Goal: Navigation & Orientation: Find specific page/section

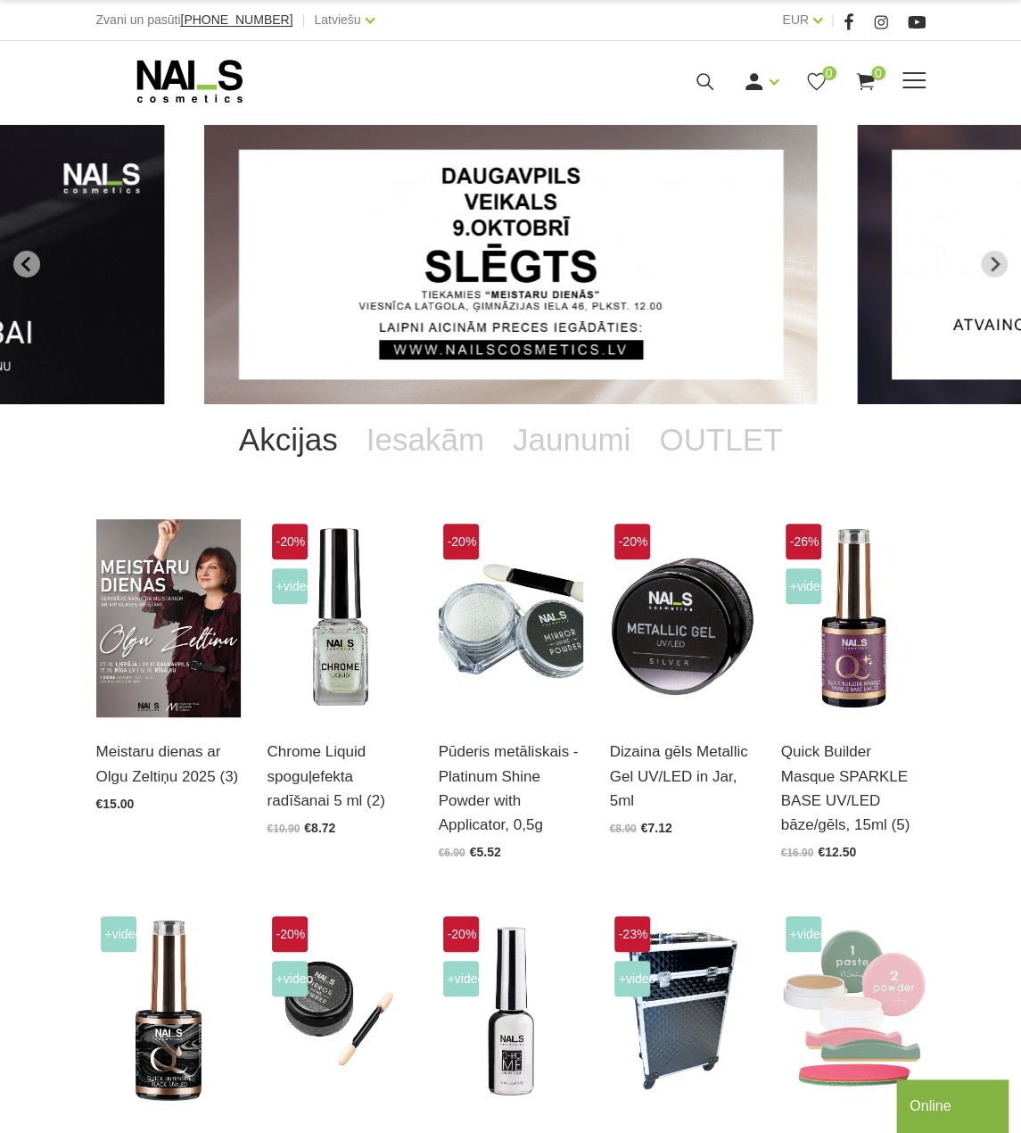
click at [910, 80] on span at bounding box center [913, 80] width 23 height 2
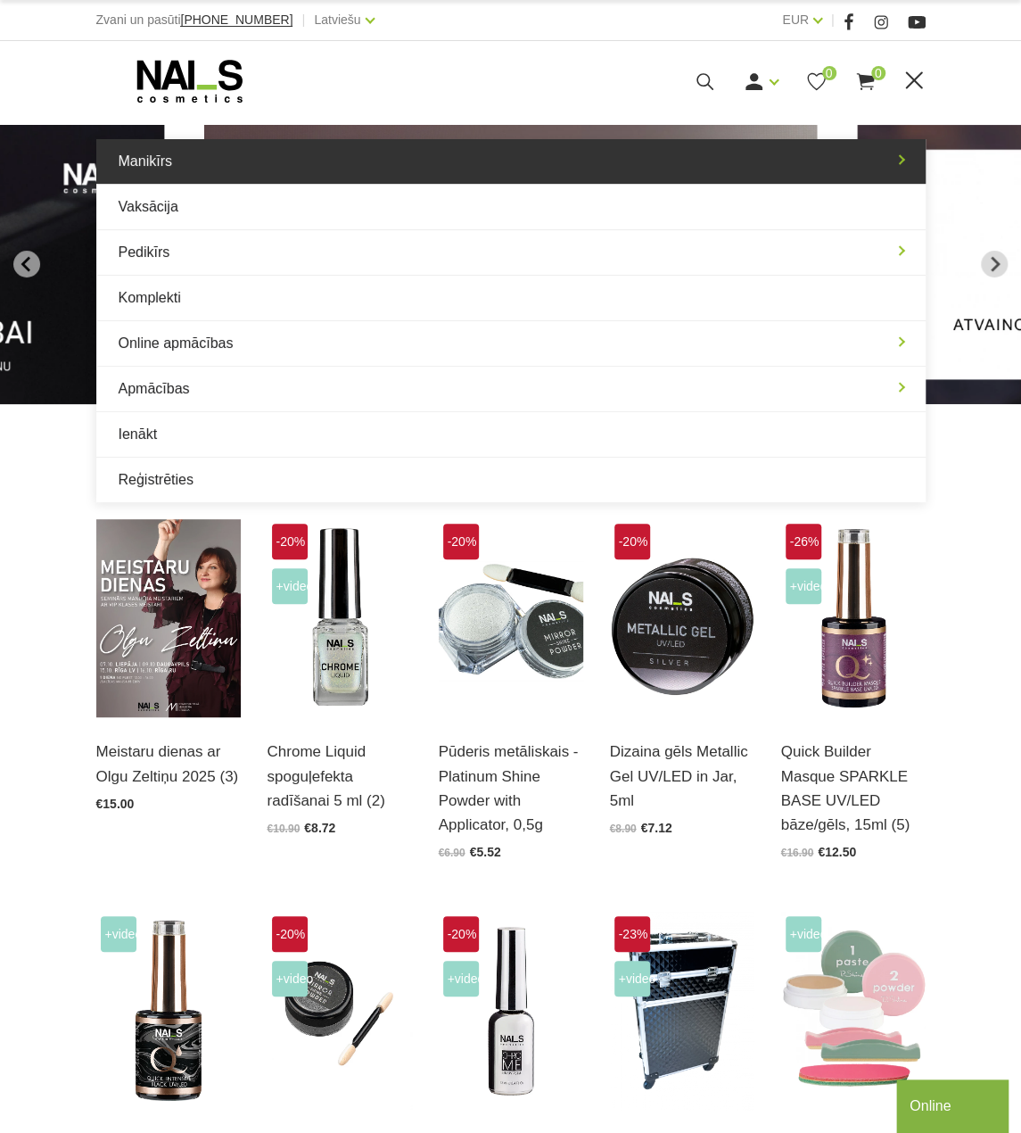
click at [261, 160] on link "Manikīrs" at bounding box center [510, 161] width 829 height 45
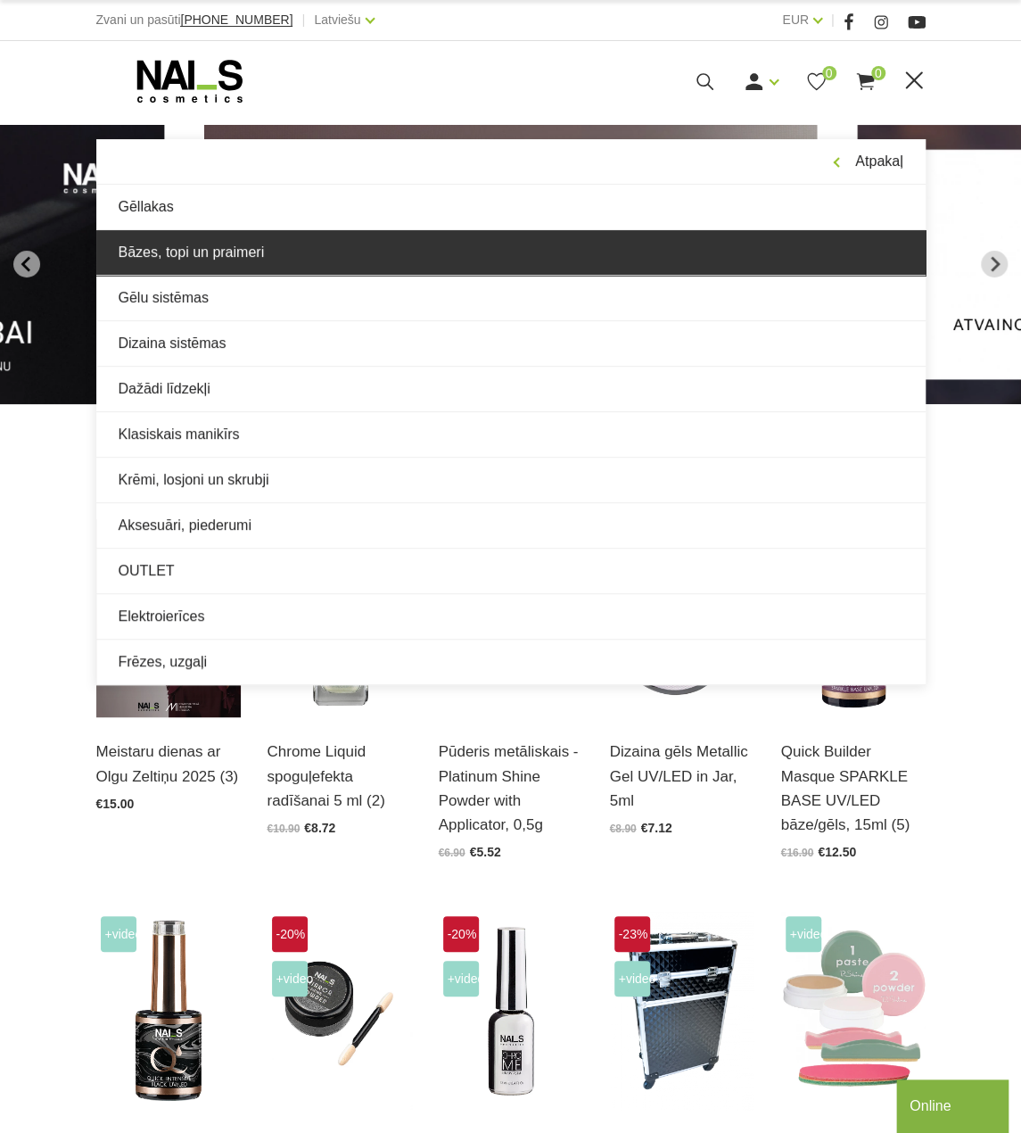
click at [236, 263] on link "Bāzes, topi un praimeri" at bounding box center [510, 252] width 829 height 45
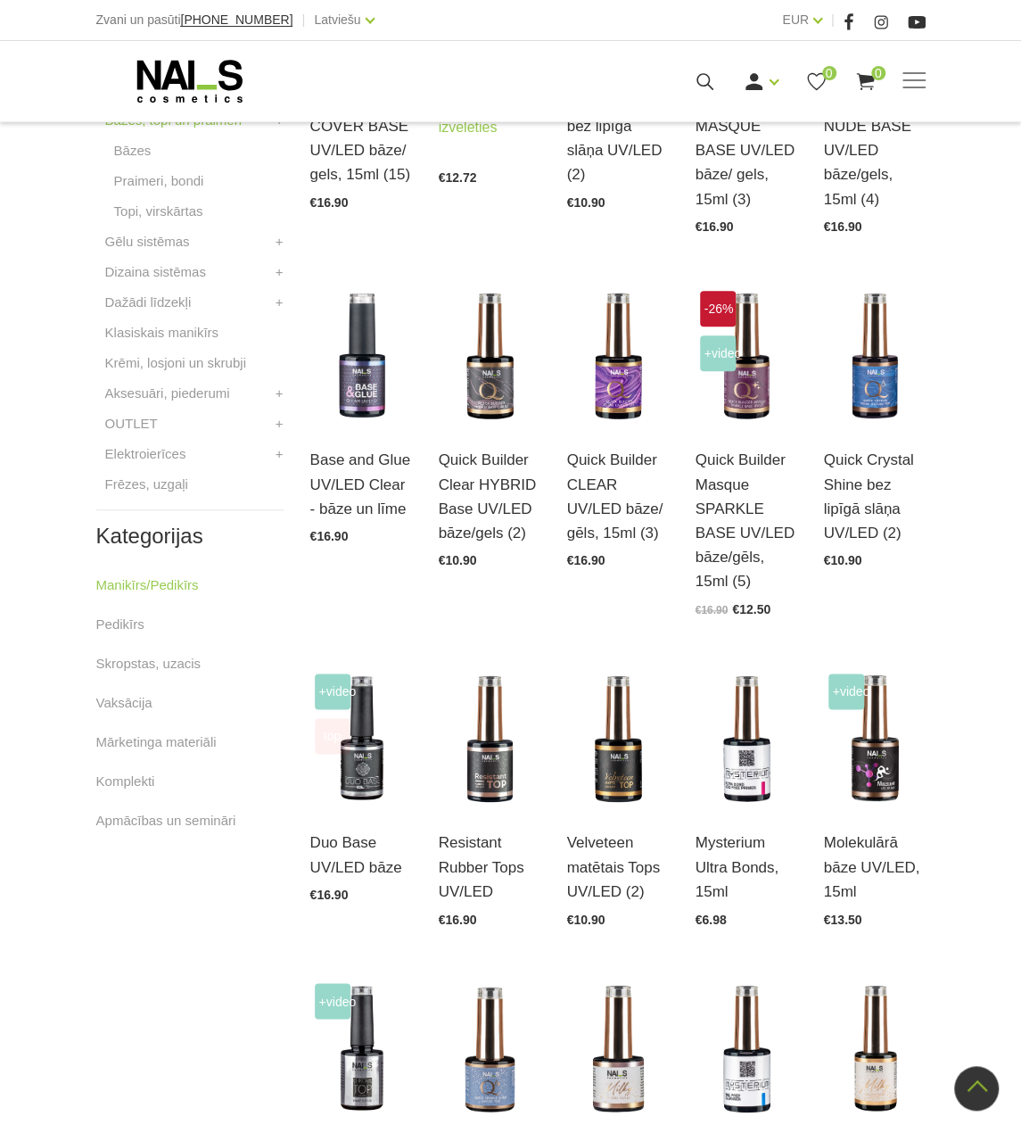
scroll to position [713, 0]
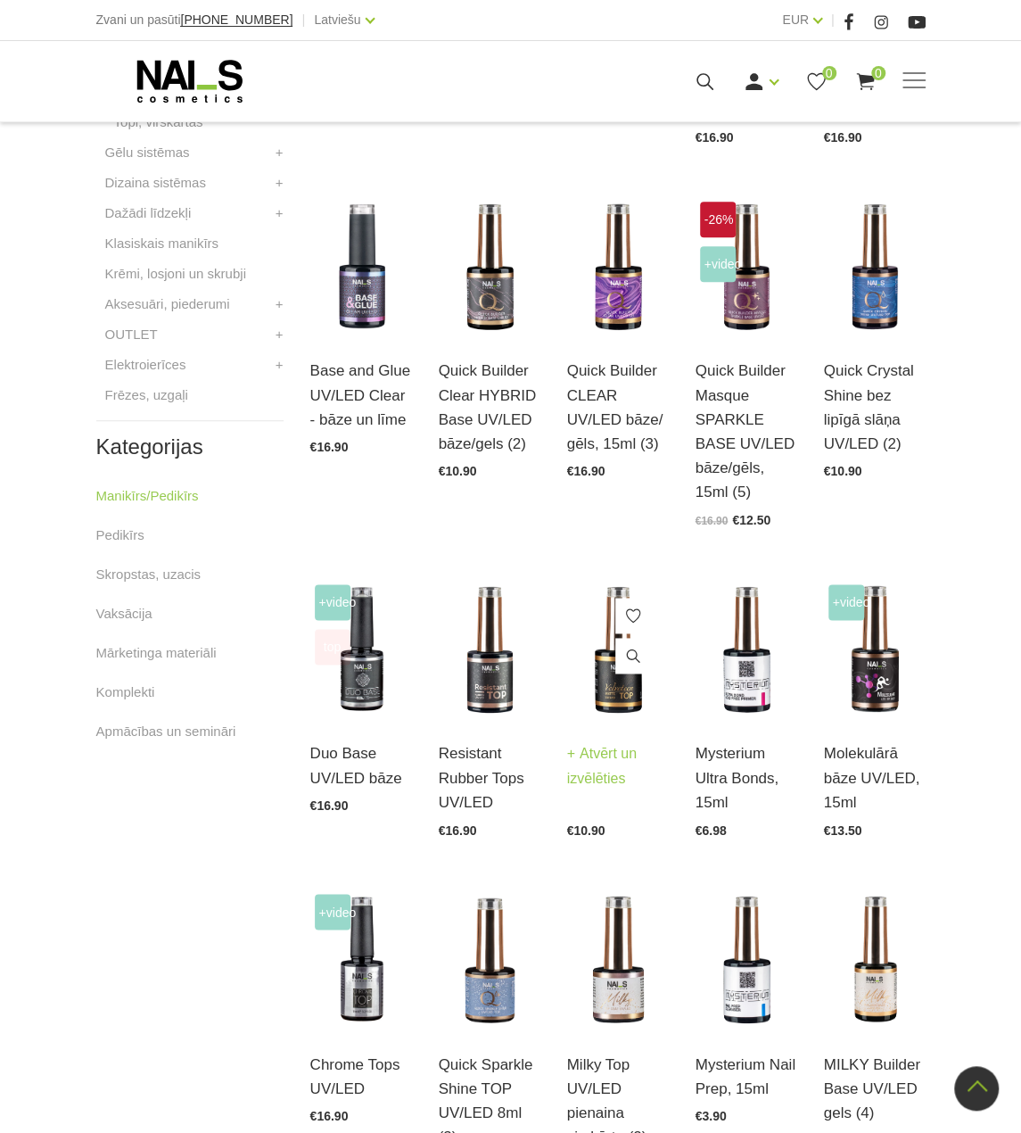
click at [610, 691] on img at bounding box center [618, 650] width 102 height 140
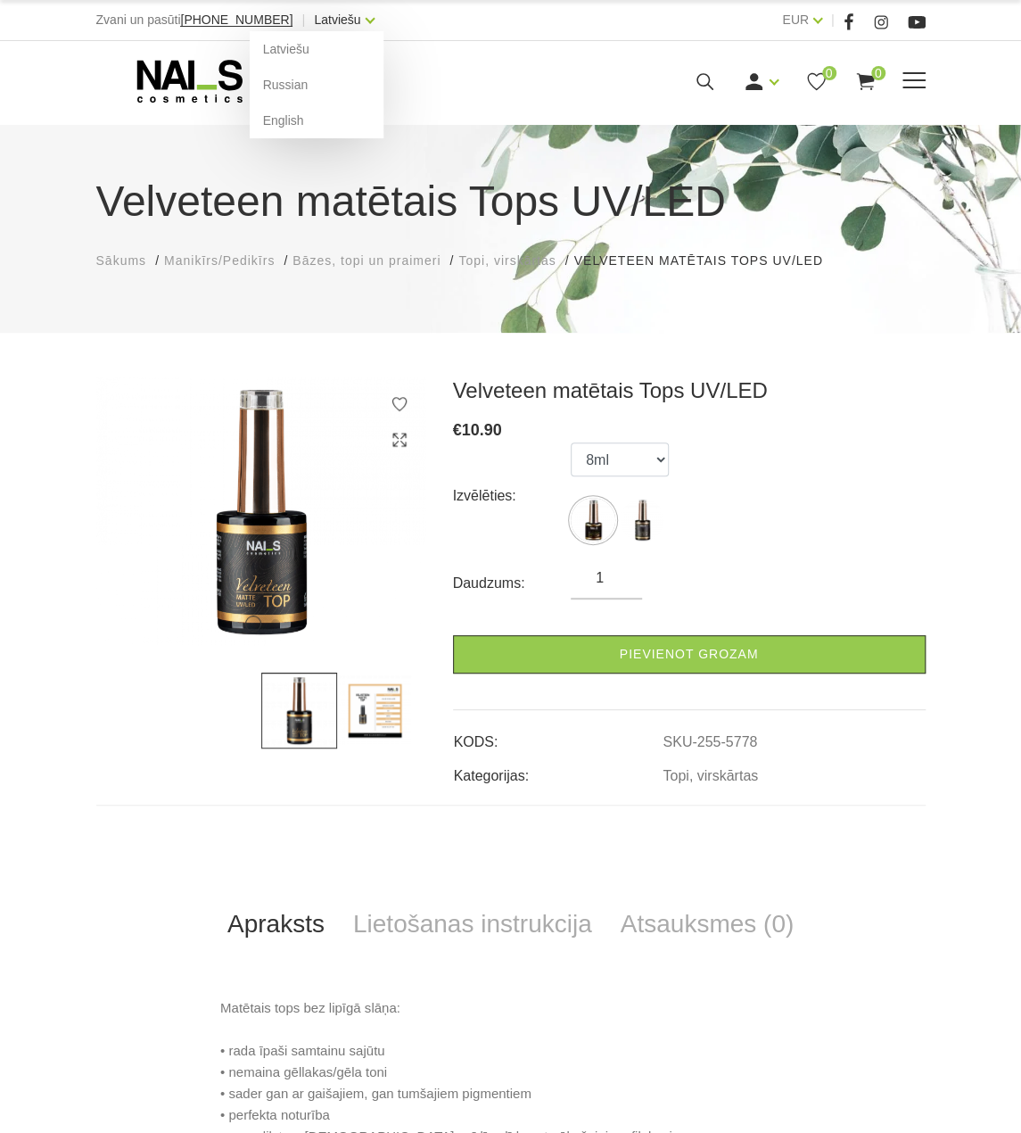
click at [330, 29] on link "Latviešu" at bounding box center [337, 19] width 46 height 21
click at [262, 128] on link "English" at bounding box center [317, 121] width 134 height 36
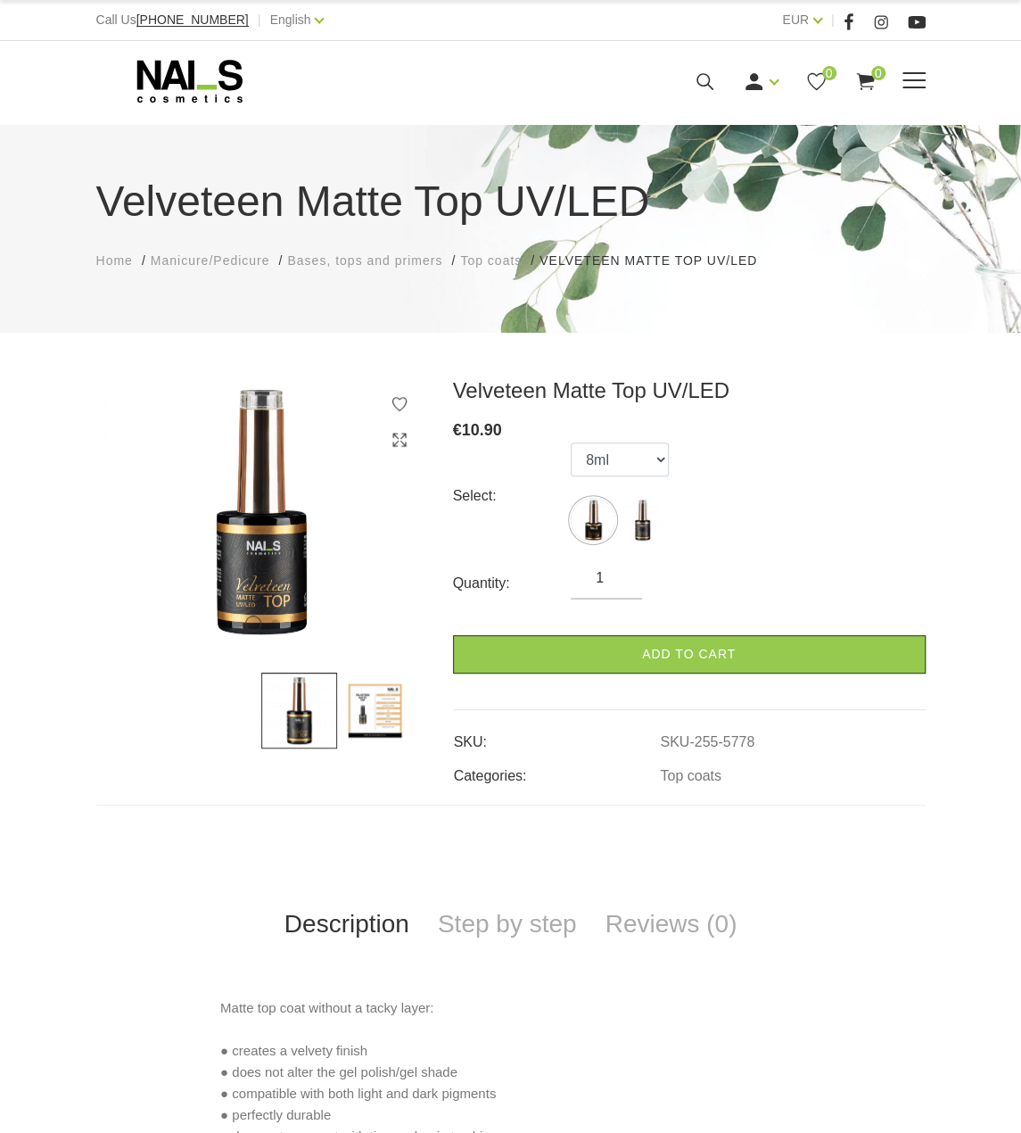
click at [168, 73] on use at bounding box center [188, 81] width 105 height 43
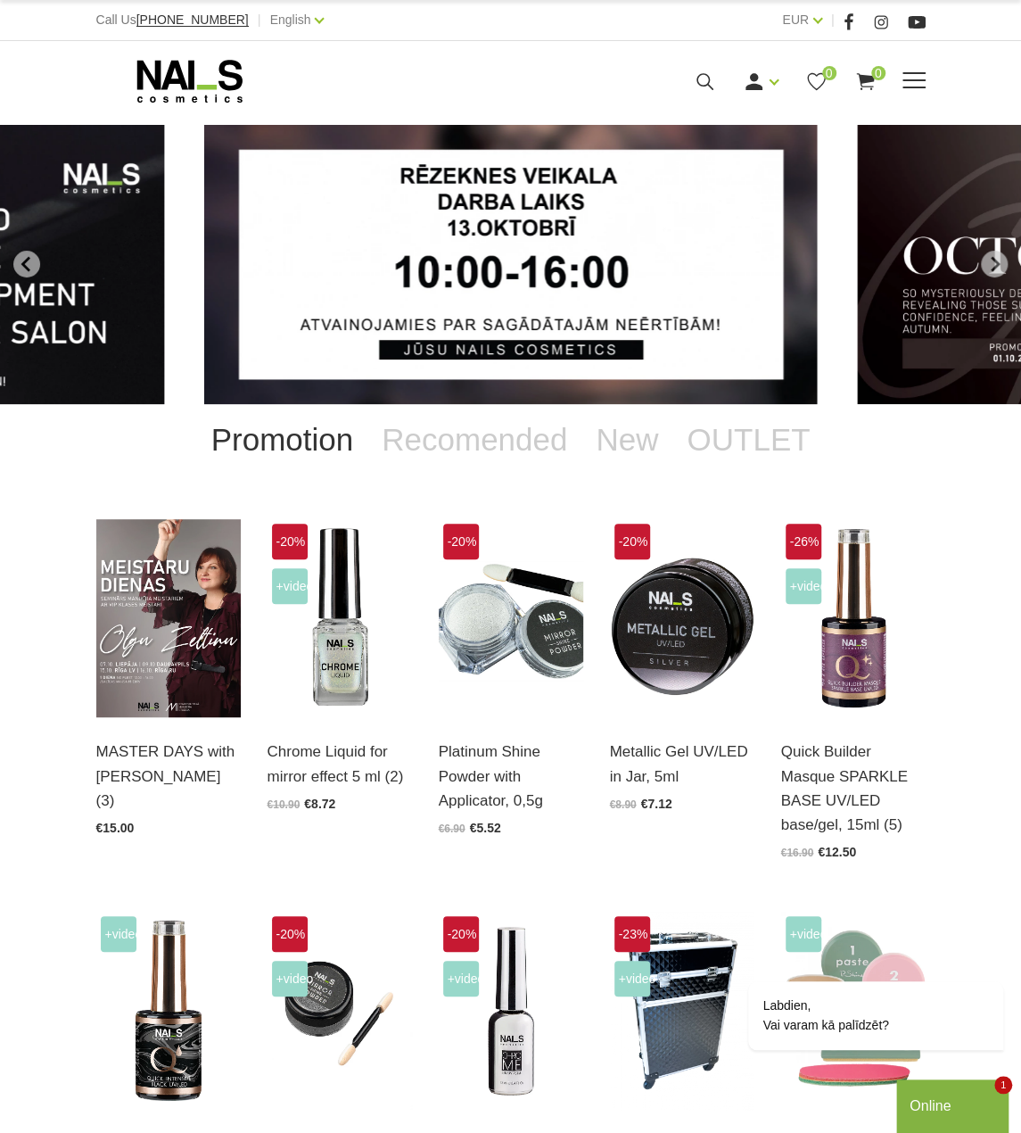
click at [917, 81] on span at bounding box center [913, 80] width 23 height 2
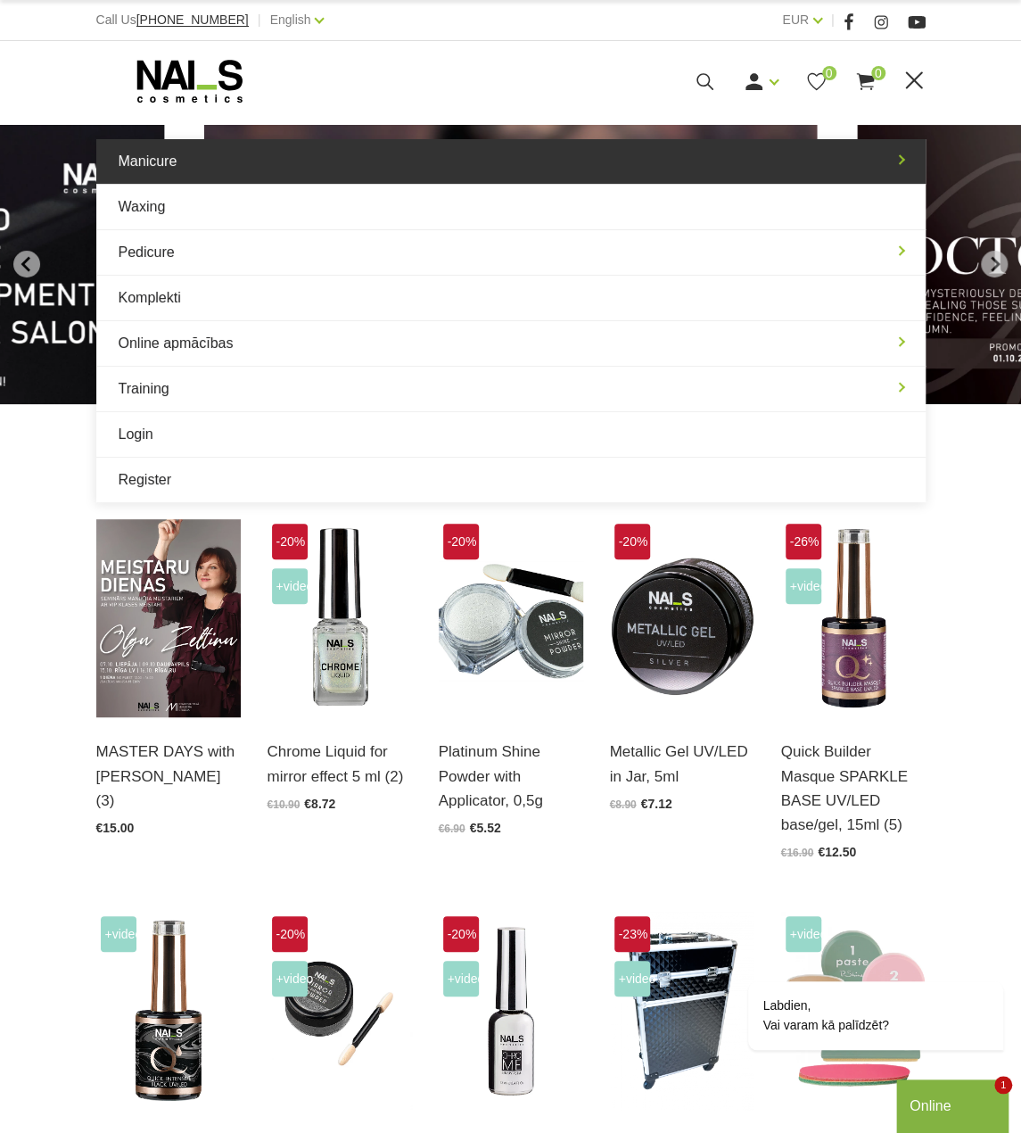
click at [243, 167] on link "Manicure" at bounding box center [510, 161] width 829 height 45
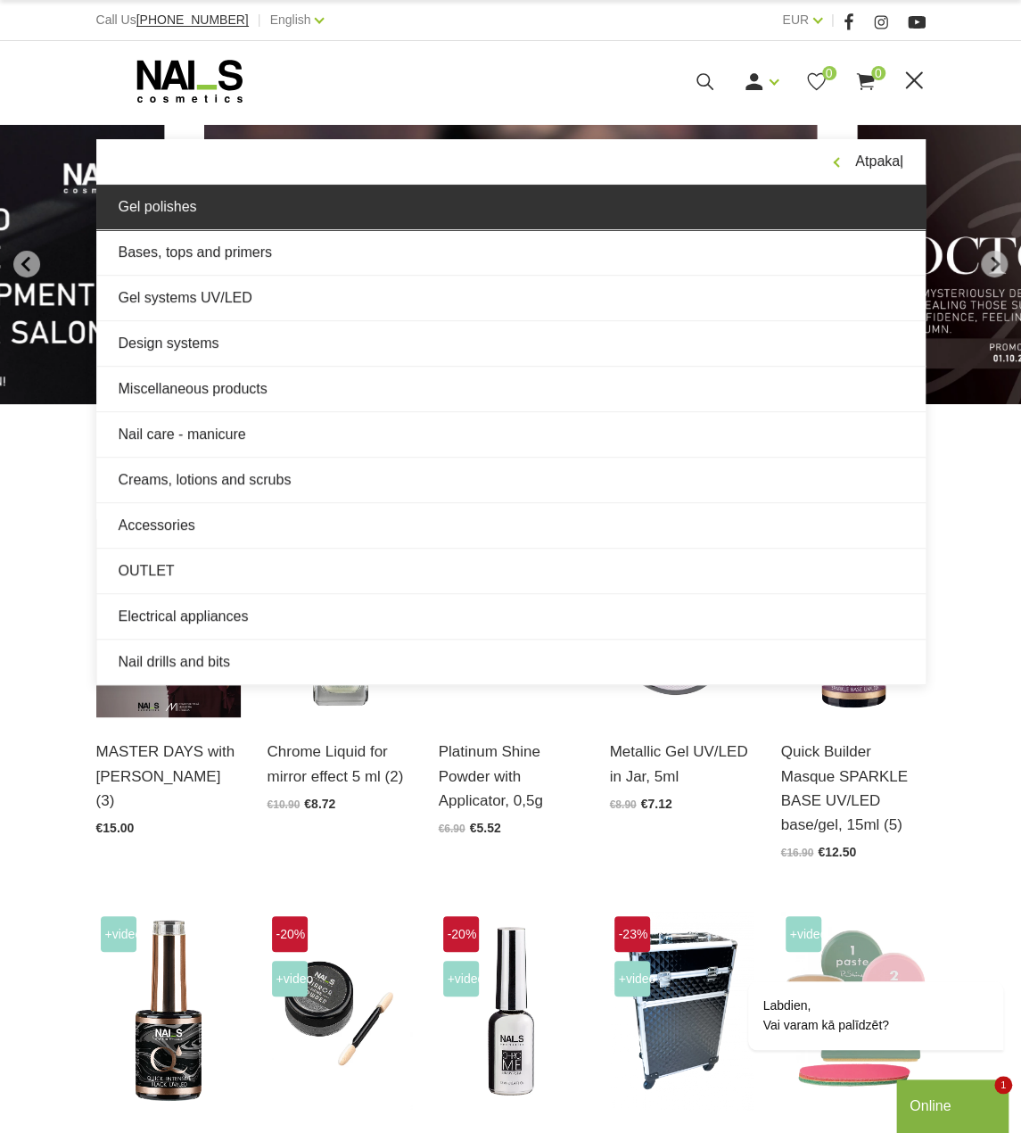
click at [205, 217] on link "Gel polishes" at bounding box center [510, 207] width 829 height 45
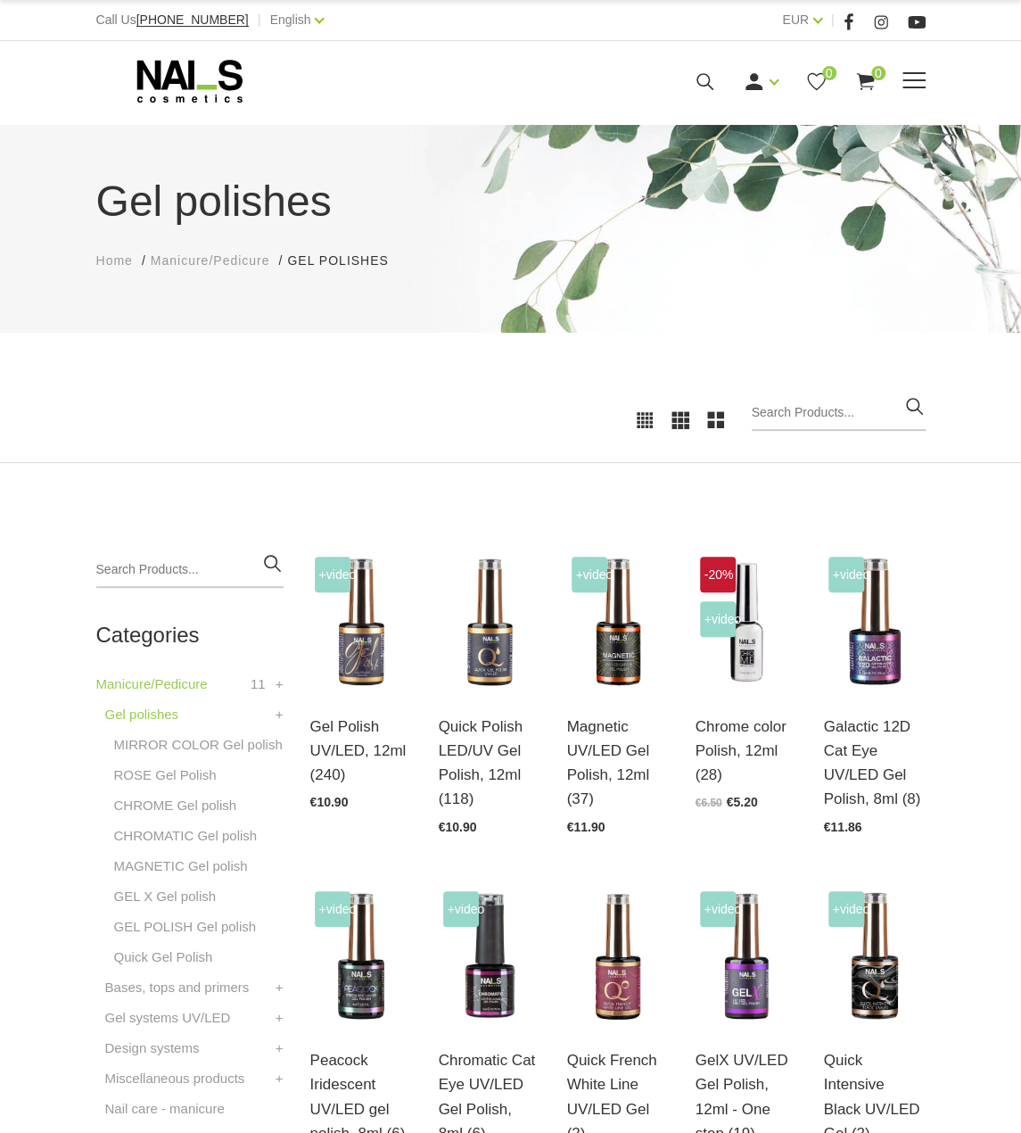
click at [209, 87] on use at bounding box center [188, 81] width 105 height 43
